Goal: Transaction & Acquisition: Purchase product/service

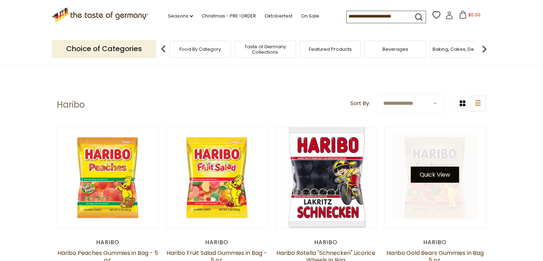
click at [437, 175] on button "Quick View" at bounding box center [435, 174] width 48 height 16
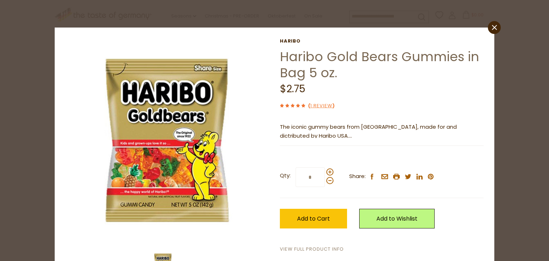
click at [314, 246] on link "View Full Product Info" at bounding box center [312, 249] width 64 height 8
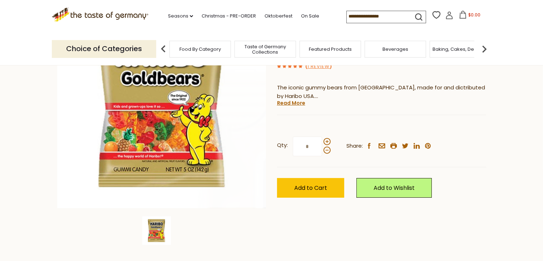
scroll to position [107, 0]
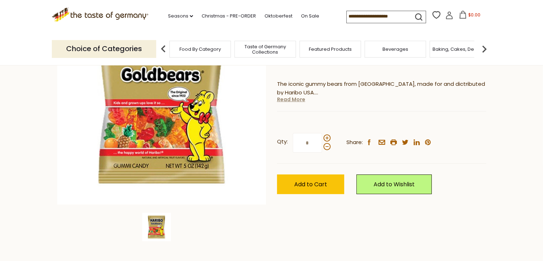
click at [291, 100] on link "Read More" at bounding box center [291, 99] width 28 height 7
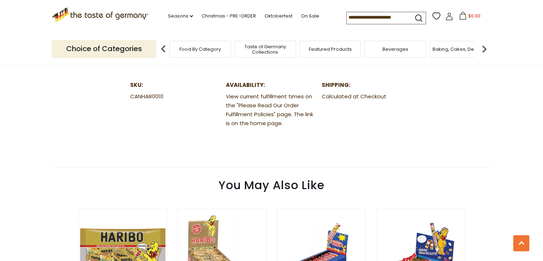
scroll to position [572, 0]
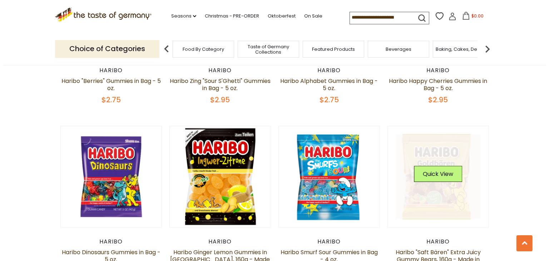
scroll to position [536, 0]
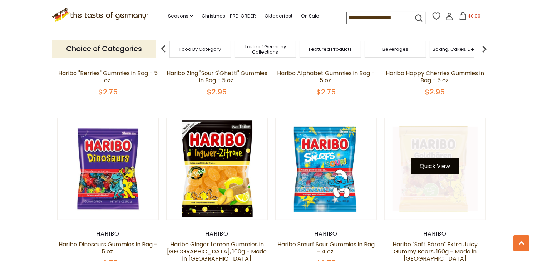
click at [431, 161] on button "Quick View" at bounding box center [435, 166] width 48 height 16
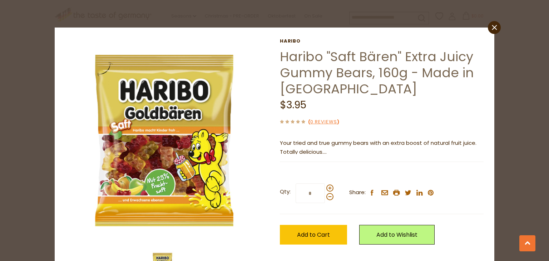
scroll to position [35, 0]
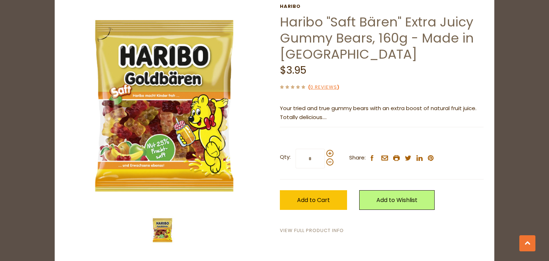
click at [295, 228] on link "View Full Product Info" at bounding box center [312, 231] width 64 height 8
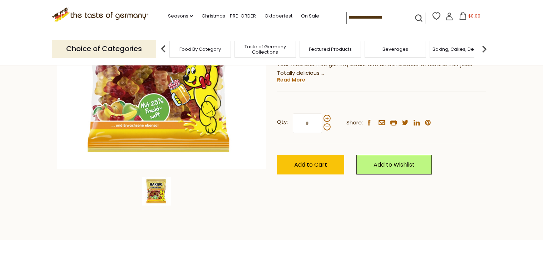
scroll to position [322, 0]
